Goal: Transaction & Acquisition: Download file/media

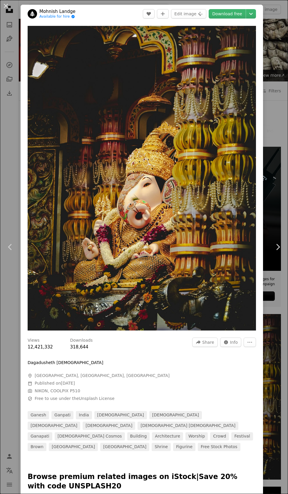
click at [233, 14] on link "Download free" at bounding box center [227, 13] width 37 height 9
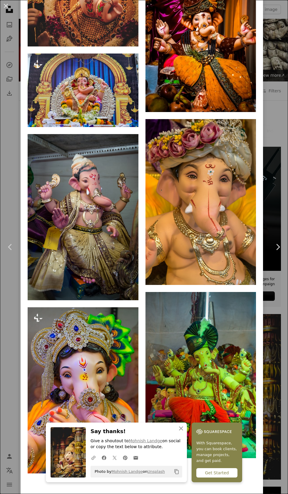
scroll to position [1630, 0]
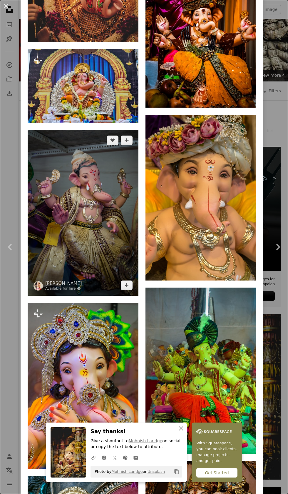
click at [98, 236] on img at bounding box center [83, 213] width 111 height 166
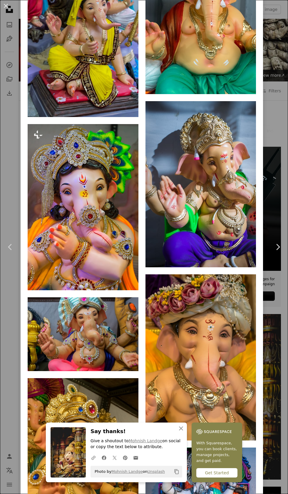
scroll to position [2031, 0]
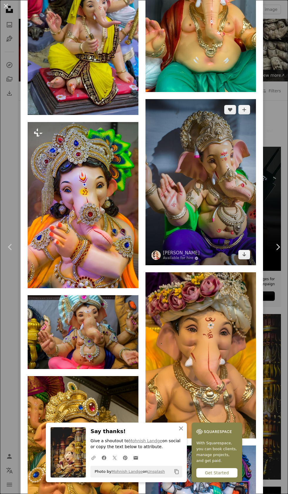
click at [214, 207] on img at bounding box center [201, 182] width 111 height 166
